Goal: Check status: Check status

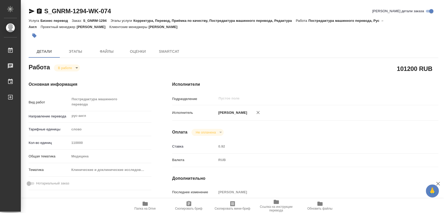
type textarea "x"
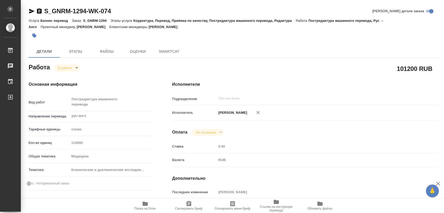
type textarea "x"
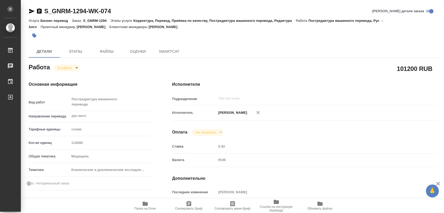
type textarea "x"
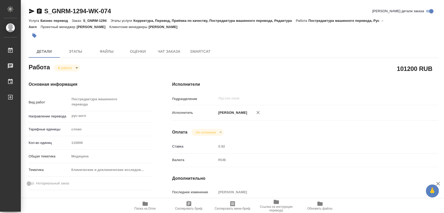
type textarea "x"
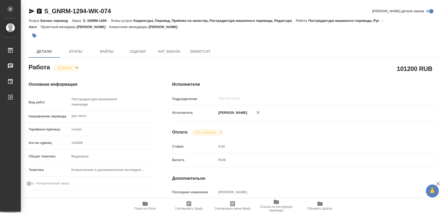
type textarea "x"
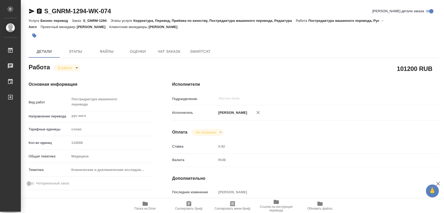
type textarea "x"
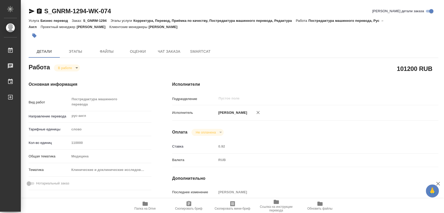
type textarea "x"
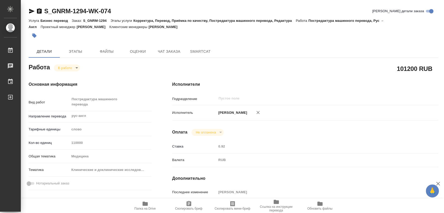
type textarea "x"
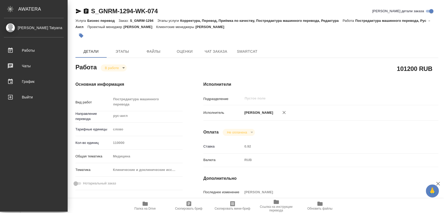
type textarea "x"
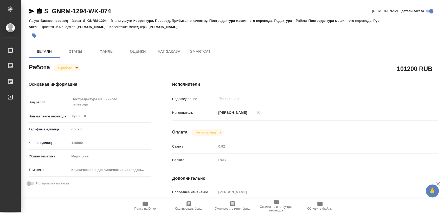
type textarea "x"
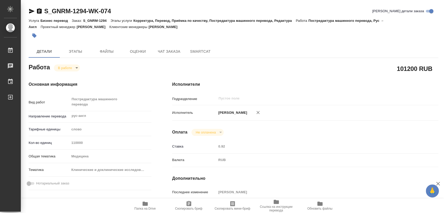
type textarea "x"
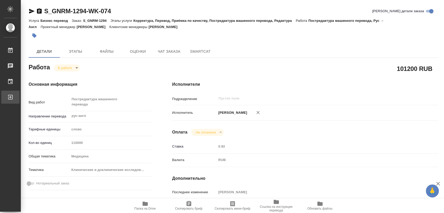
type textarea "x"
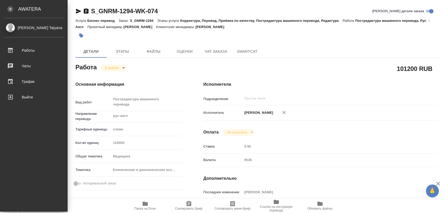
type textarea "x"
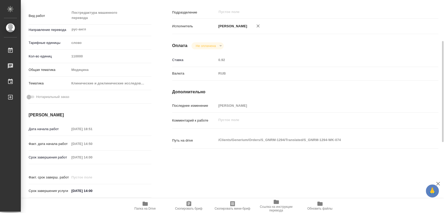
scroll to position [116, 0]
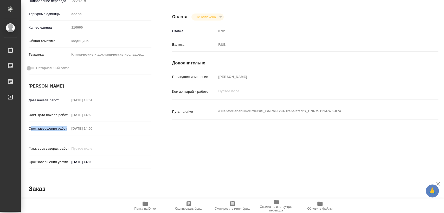
click at [85, 129] on div "Срок завершения работ [DATE] 14:00" at bounding box center [90, 128] width 123 height 9
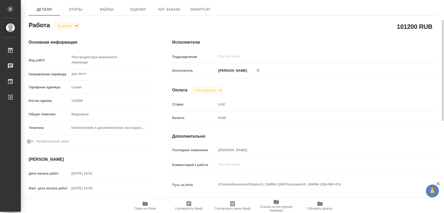
scroll to position [13, 0]
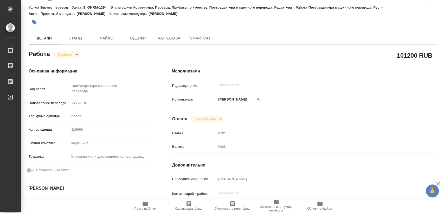
click at [236, 98] on p "[PERSON_NAME]" at bounding box center [232, 99] width 31 height 5
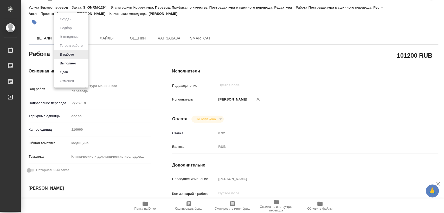
click at [75, 56] on body "🙏 .cls-1 fill:#fff; [PERSON_NAME] [PERSON_NAME] 0 Чаты График Выйти S_GNRM-1294…" at bounding box center [222, 106] width 444 height 213
click at [131, 60] on div at bounding box center [222, 106] width 444 height 213
